Goal: Complete application form

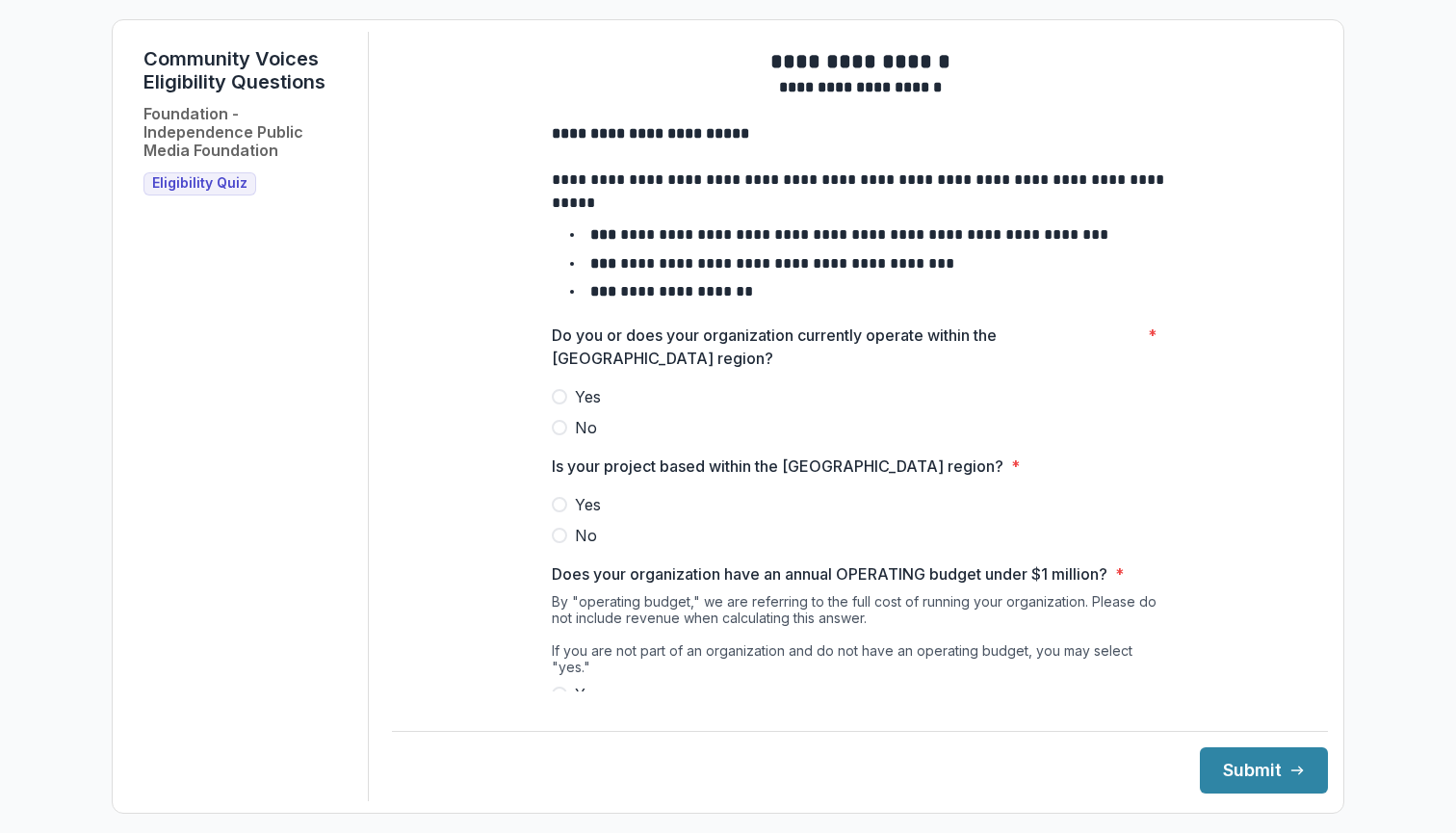
click at [560, 405] on span at bounding box center [560, 397] width 16 height 16
click at [559, 513] on span at bounding box center [560, 505] width 16 height 16
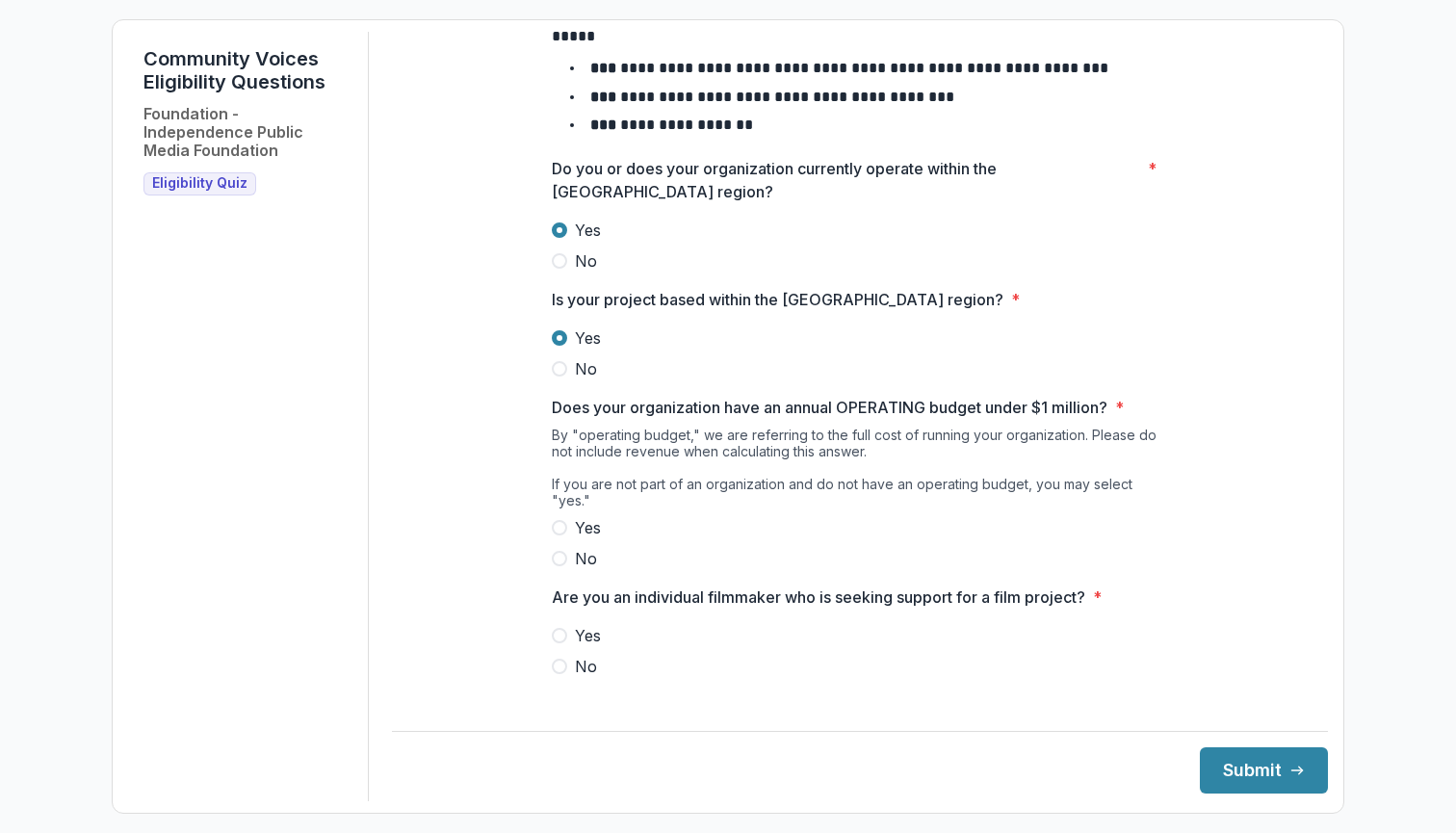
scroll to position [165, 0]
click at [559, 521] on span at bounding box center [560, 529] width 16 height 16
click at [557, 669] on span at bounding box center [560, 668] width 16 height 16
click at [1202, 760] on button "Submit" at bounding box center [1264, 770] width 128 height 46
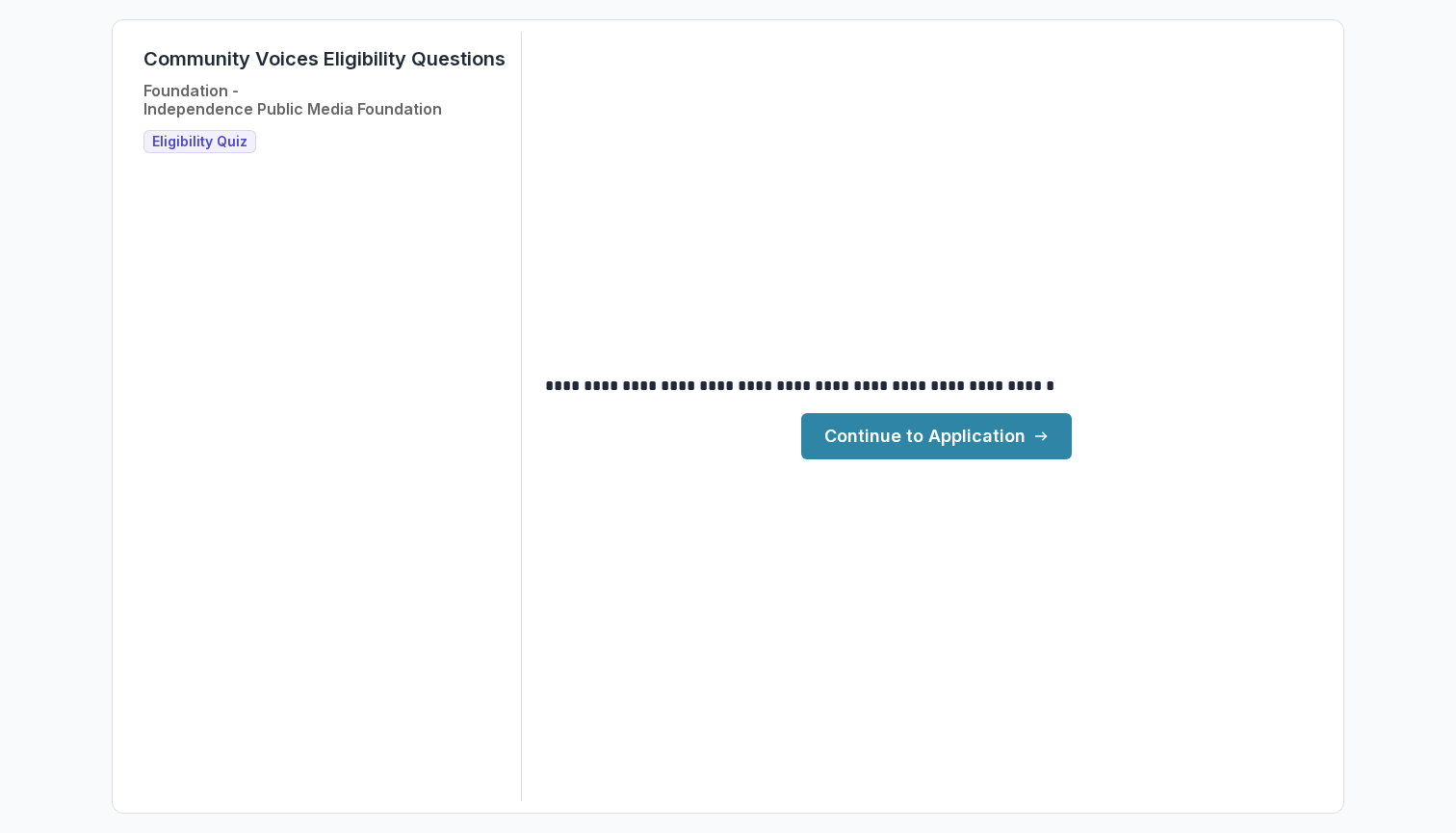
click at [915, 424] on link "Continue to Application" at bounding box center [936, 436] width 271 height 46
